Goal: Information Seeking & Learning: Find specific fact

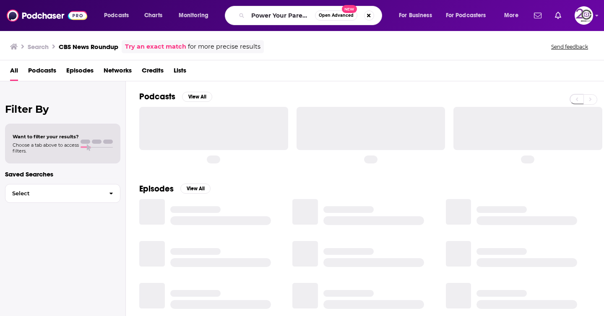
type input "Power Your Parenting"
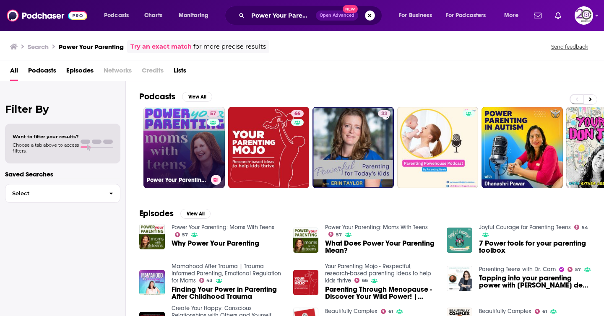
click at [190, 158] on link "57 Power Your Parenting: Moms With Teens" at bounding box center [183, 147] width 81 height 81
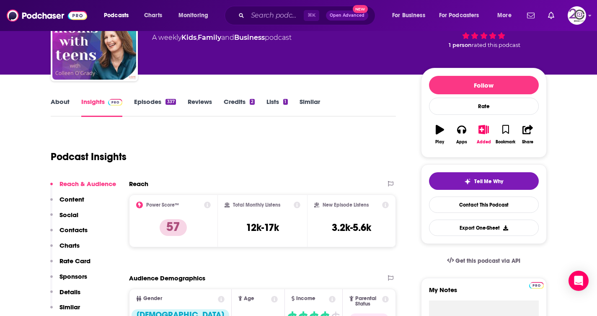
scroll to position [62, 0]
drag, startPoint x: 238, startPoint y: 228, endPoint x: 280, endPoint y: 228, distance: 41.5
click at [280, 228] on div "Total Monthly Listens 12k-17k" at bounding box center [263, 221] width 76 height 39
copy h3 "12k-17k"
